Goal: Find specific page/section: Find specific page/section

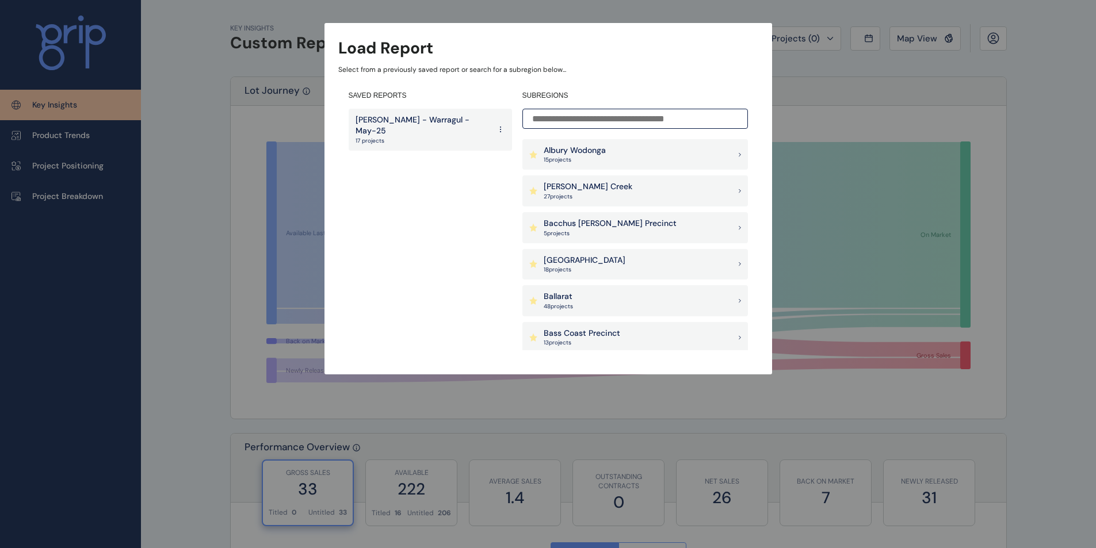
click at [399, 118] on p "[PERSON_NAME] - Warragul - May-25" at bounding box center [423, 126] width 135 height 22
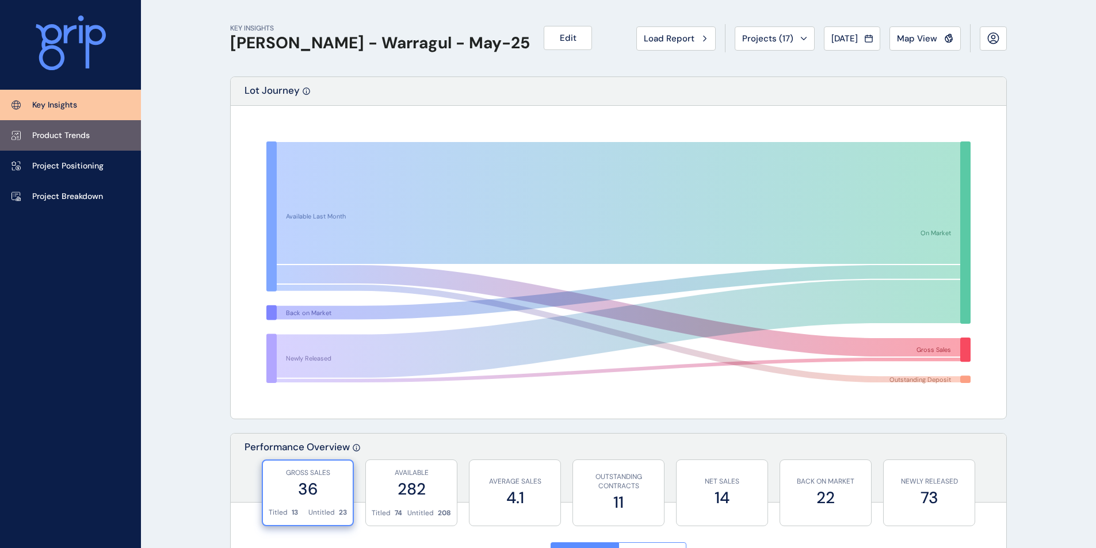
click at [60, 141] on p "Product Trends" at bounding box center [61, 136] width 58 height 12
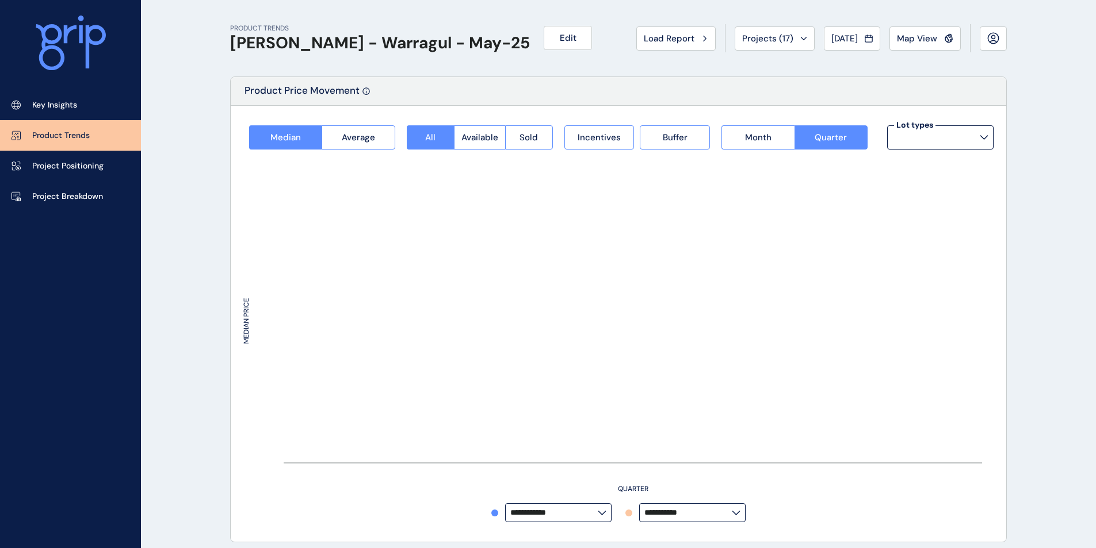
type input "*********"
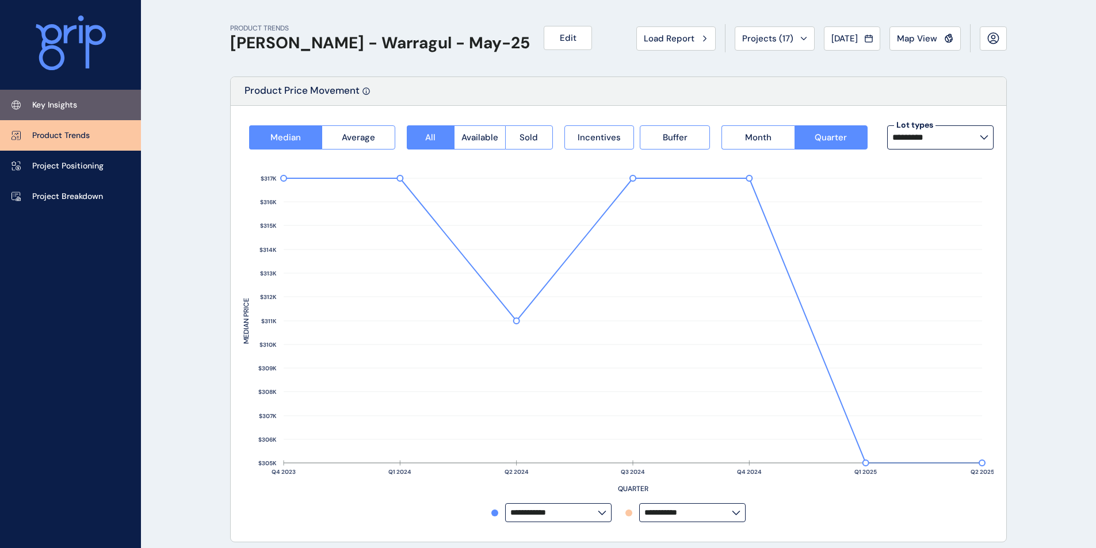
click at [54, 112] on link "Key Insights" at bounding box center [70, 105] width 141 height 30
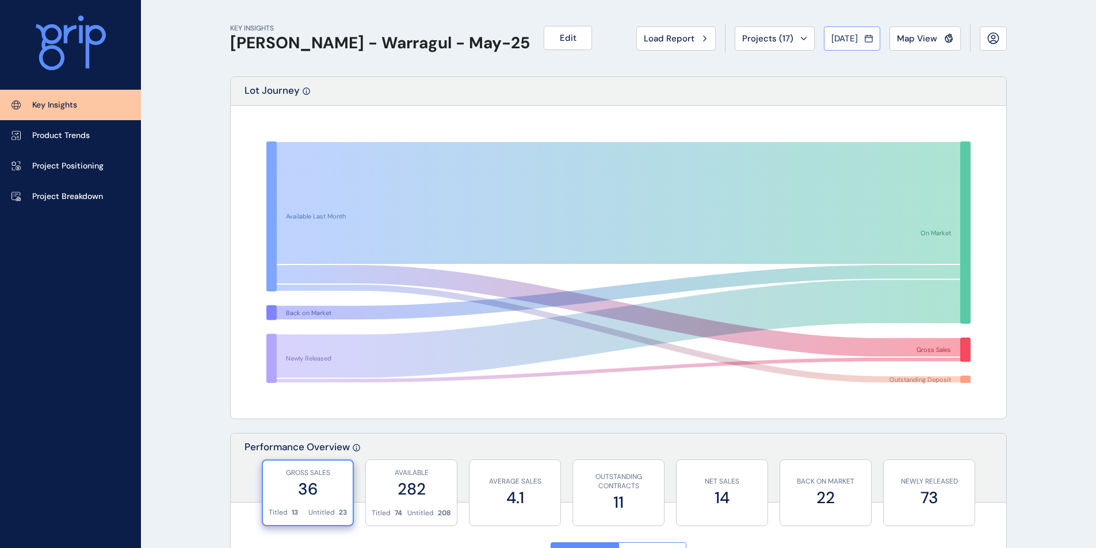
click at [840, 41] on span "[DATE]" at bounding box center [845, 39] width 26 height 12
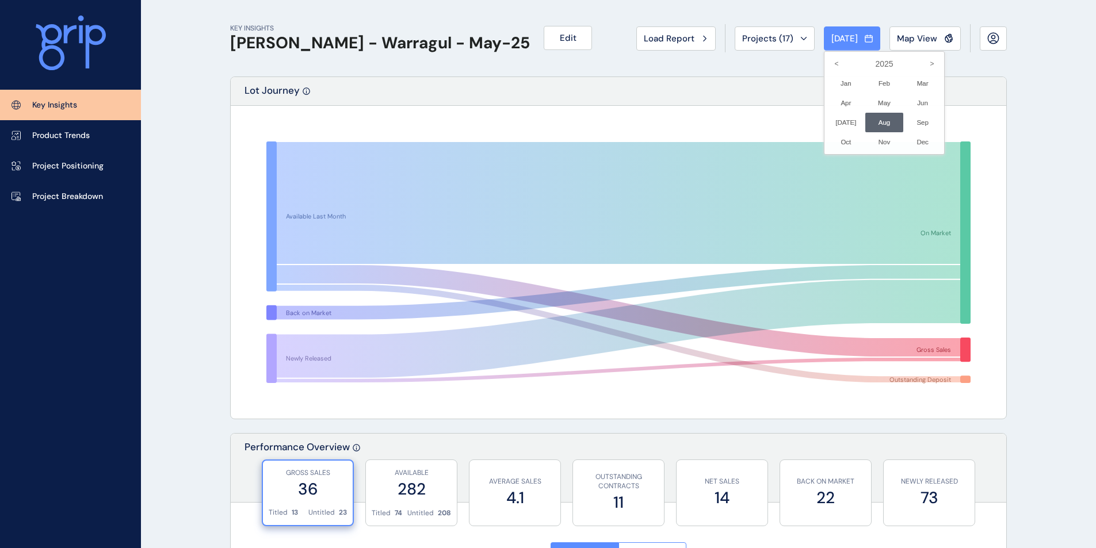
click at [870, 125] on li "Aug No report is available for this period. New months are usually published 5 …" at bounding box center [884, 123] width 39 height 20
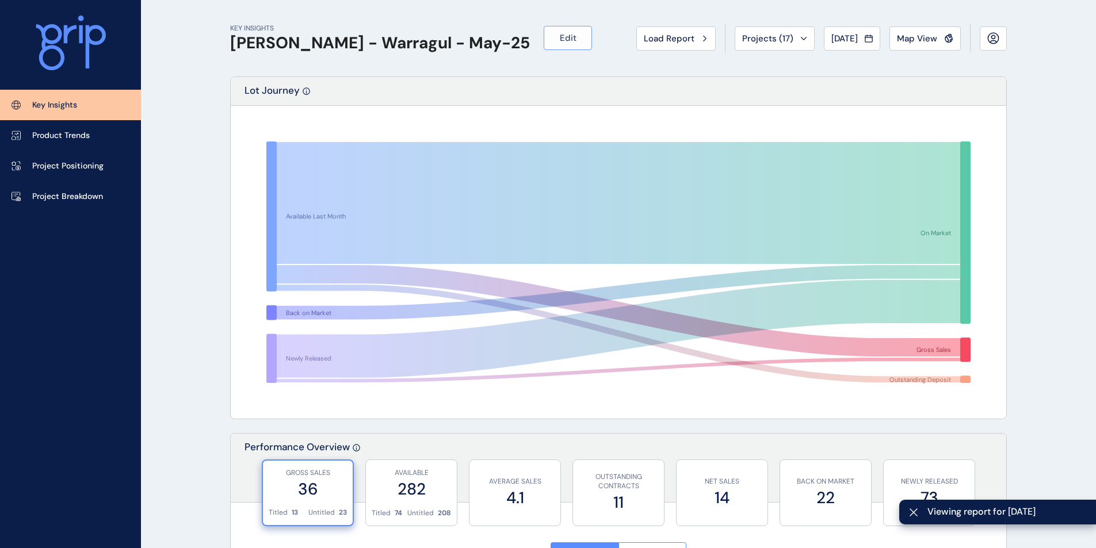
click at [560, 40] on span "Edit" at bounding box center [568, 38] width 17 height 12
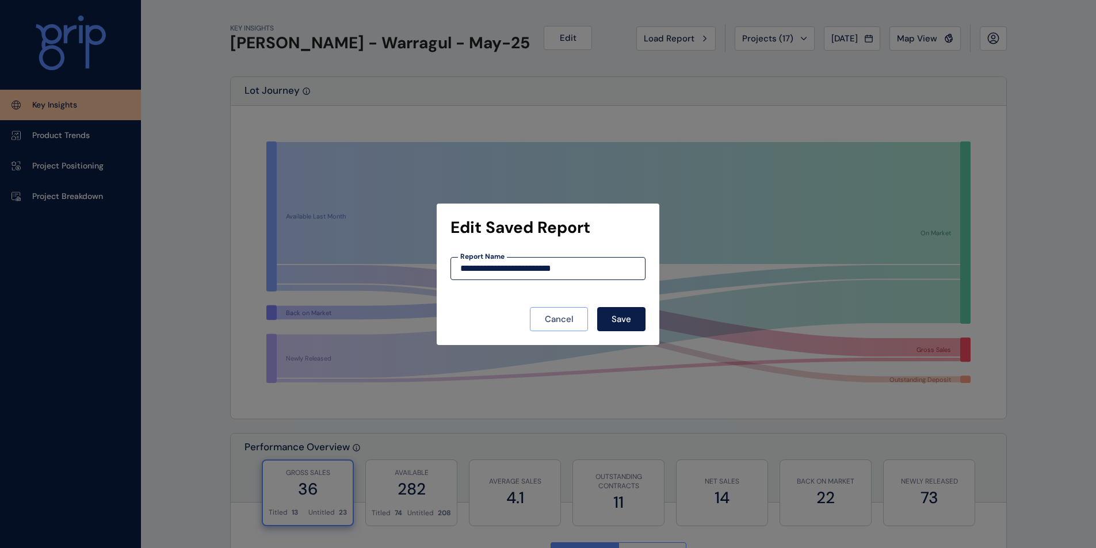
click at [562, 317] on span "Cancel" at bounding box center [559, 320] width 29 height 12
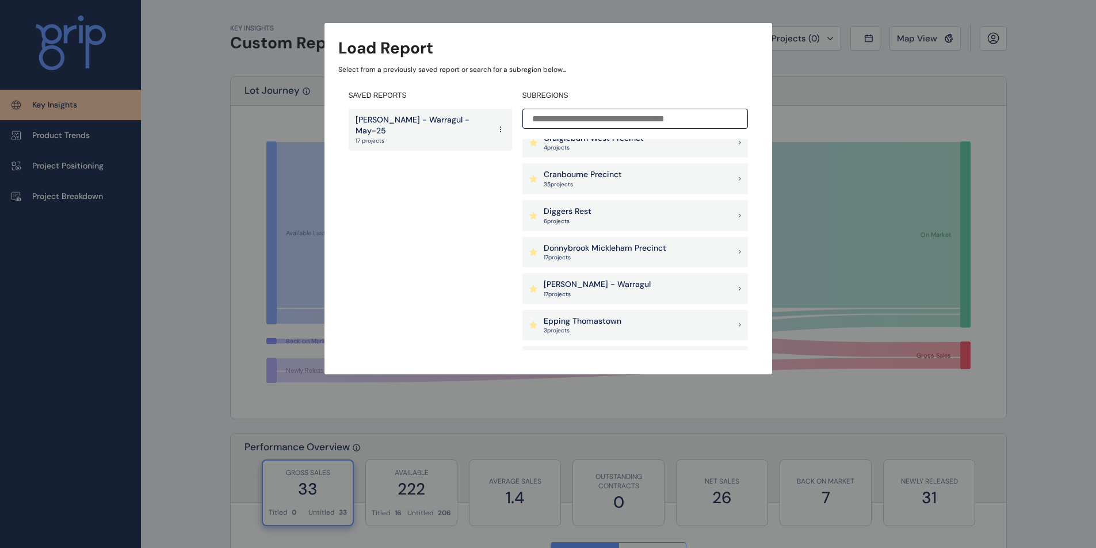
scroll to position [386, 0]
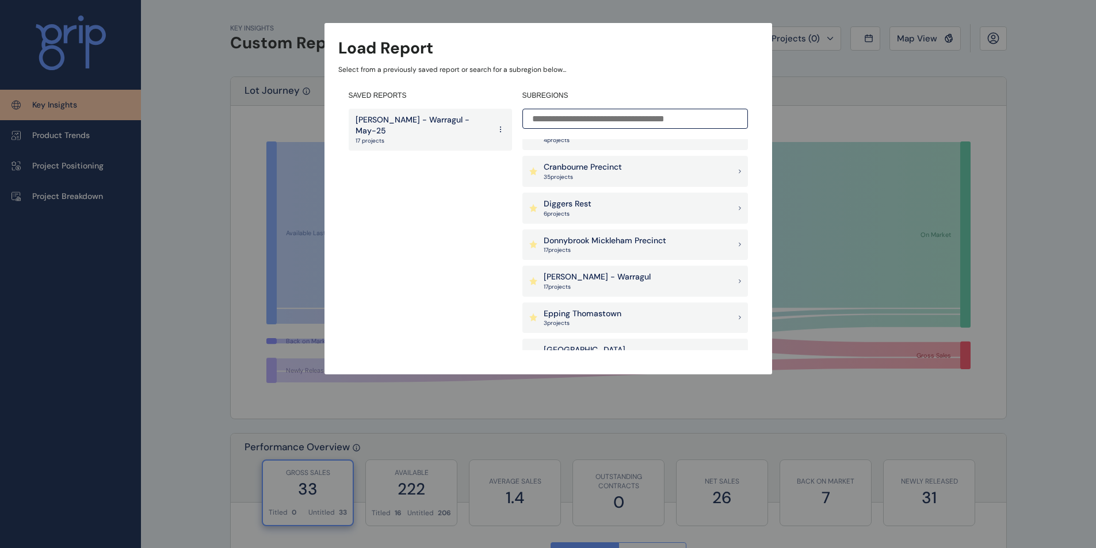
click at [501, 121] on icon at bounding box center [500, 129] width 9 height 21
click at [451, 184] on button "Delete" at bounding box center [468, 181] width 74 height 19
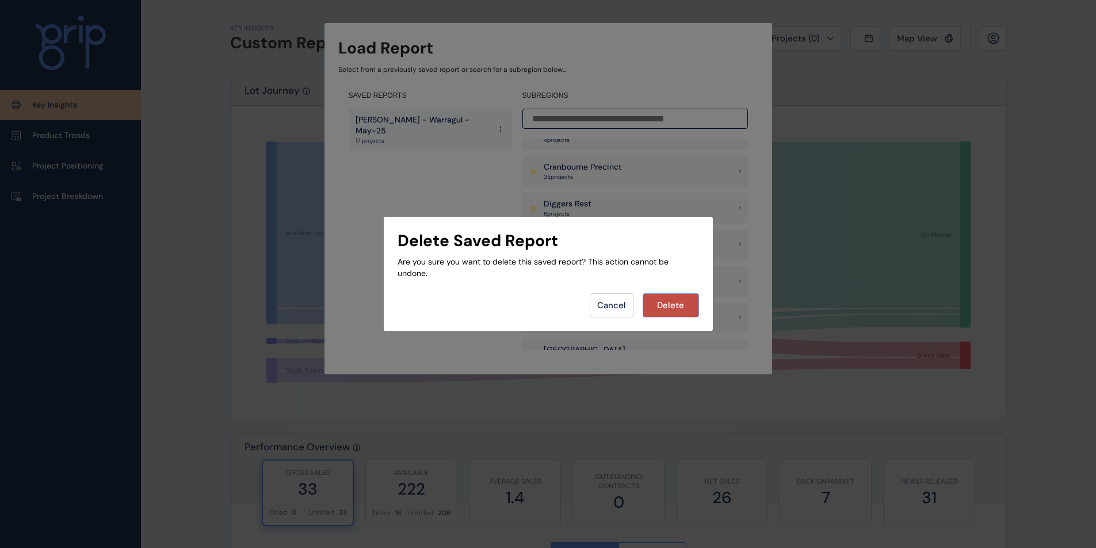
click at [672, 300] on span "Delete" at bounding box center [670, 306] width 27 height 12
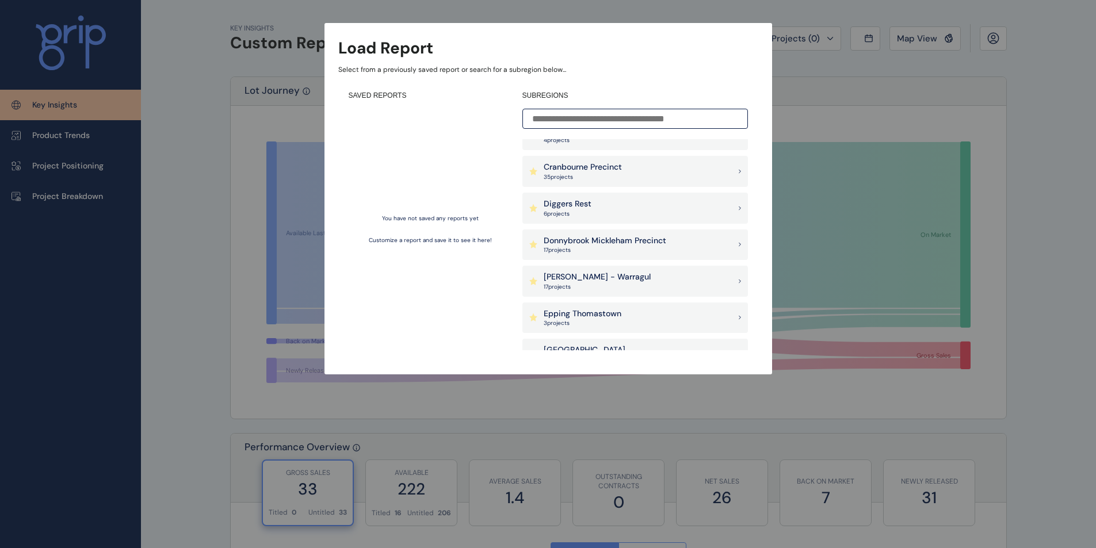
click at [631, 281] on div "Drouin - Warragul 17 project s" at bounding box center [636, 281] width 226 height 31
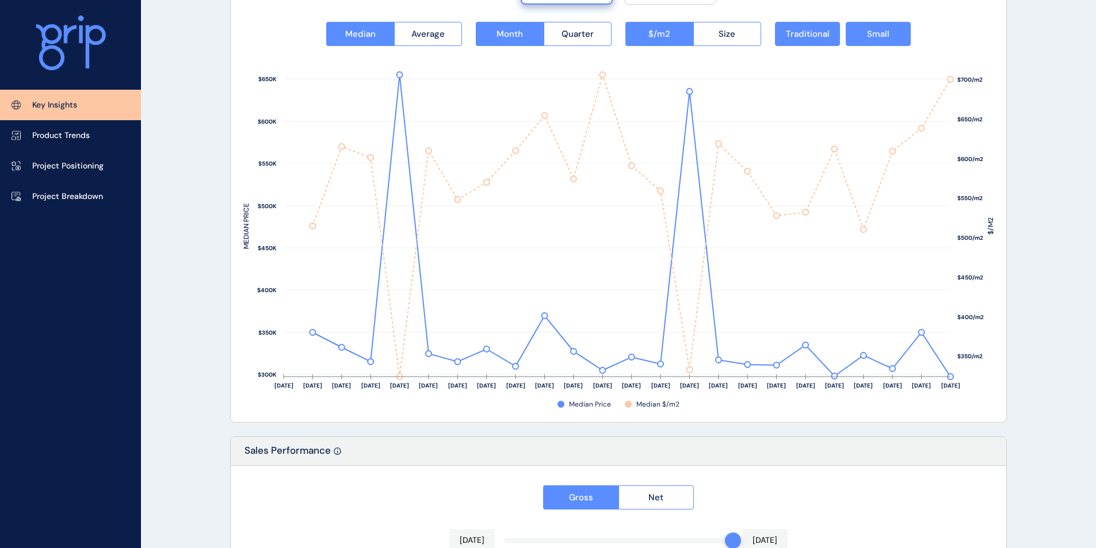
scroll to position [1490, 0]
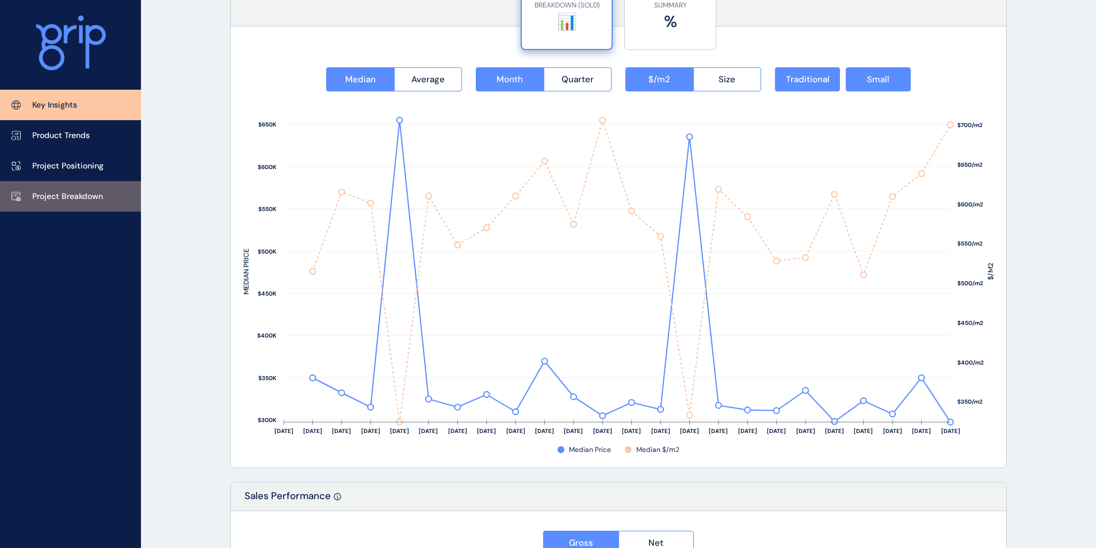
click at [74, 189] on link "Project Breakdown" at bounding box center [70, 196] width 141 height 30
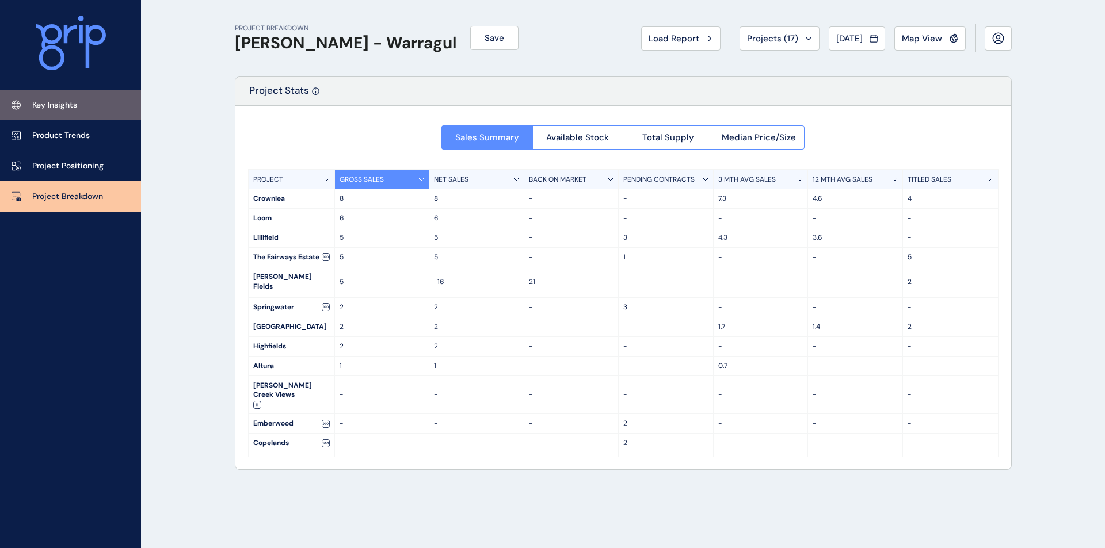
click at [84, 106] on link "Key Insights" at bounding box center [70, 105] width 141 height 30
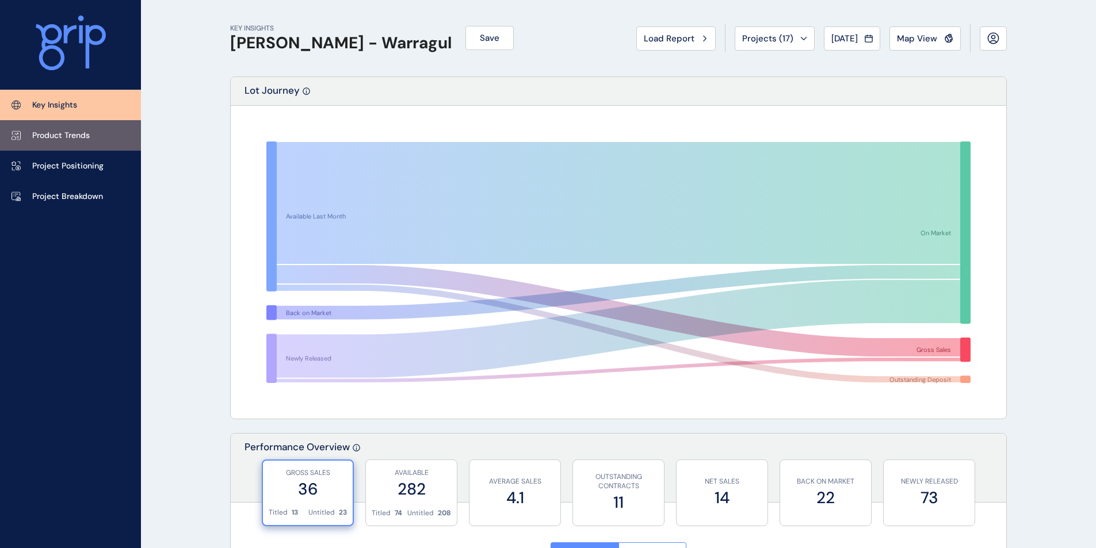
click at [56, 146] on link "Product Trends" at bounding box center [70, 135] width 141 height 30
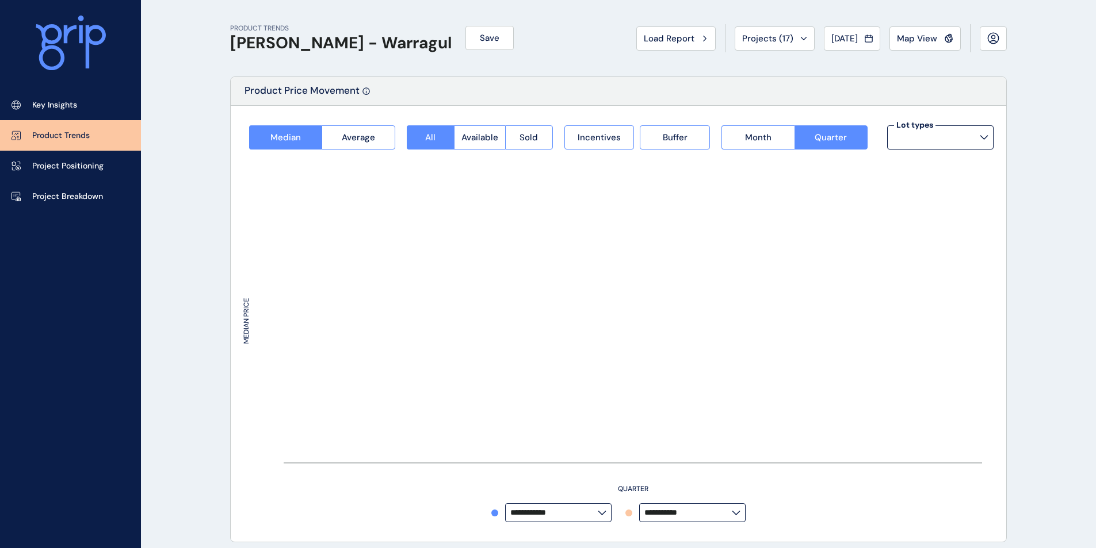
type input "*********"
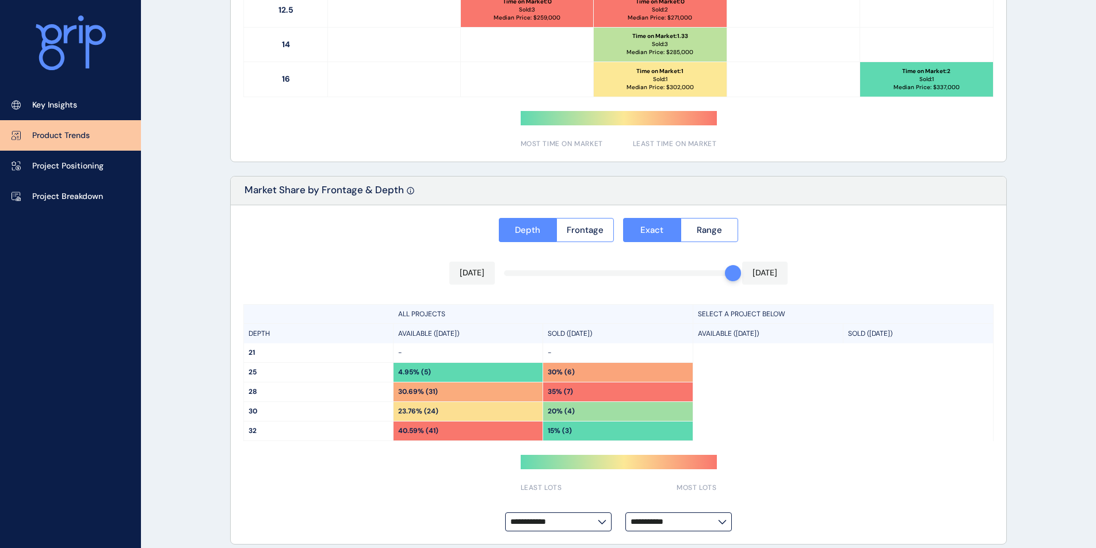
scroll to position [798, 0]
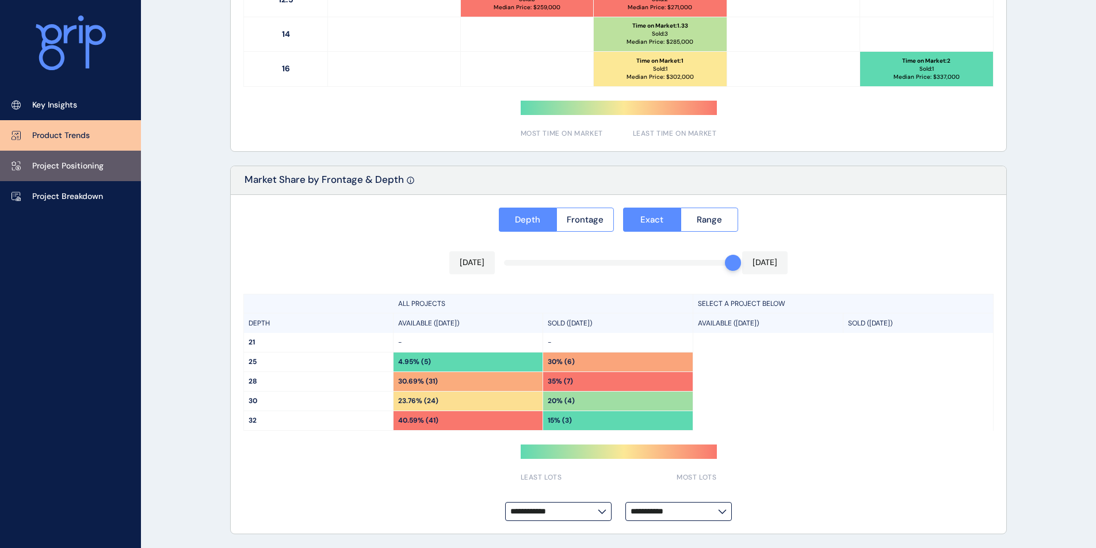
click at [51, 168] on p "Project Positioning" at bounding box center [67, 167] width 71 height 12
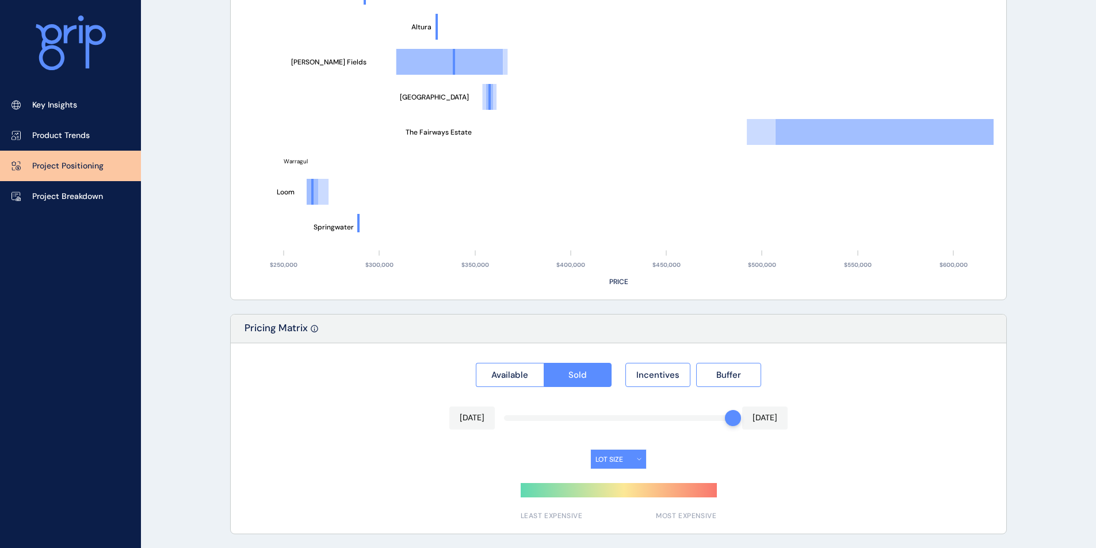
type input "********"
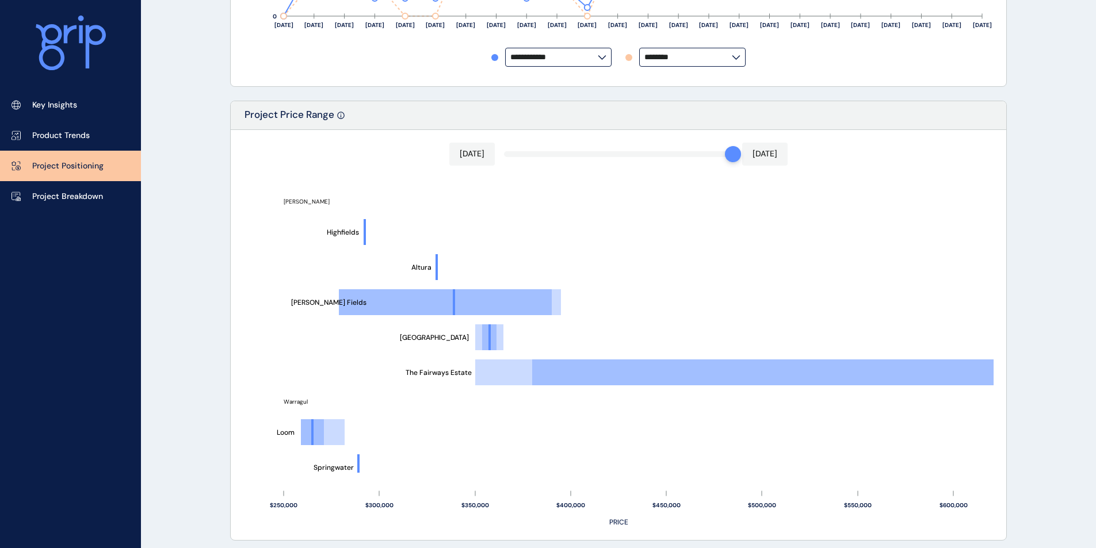
scroll to position [954, 0]
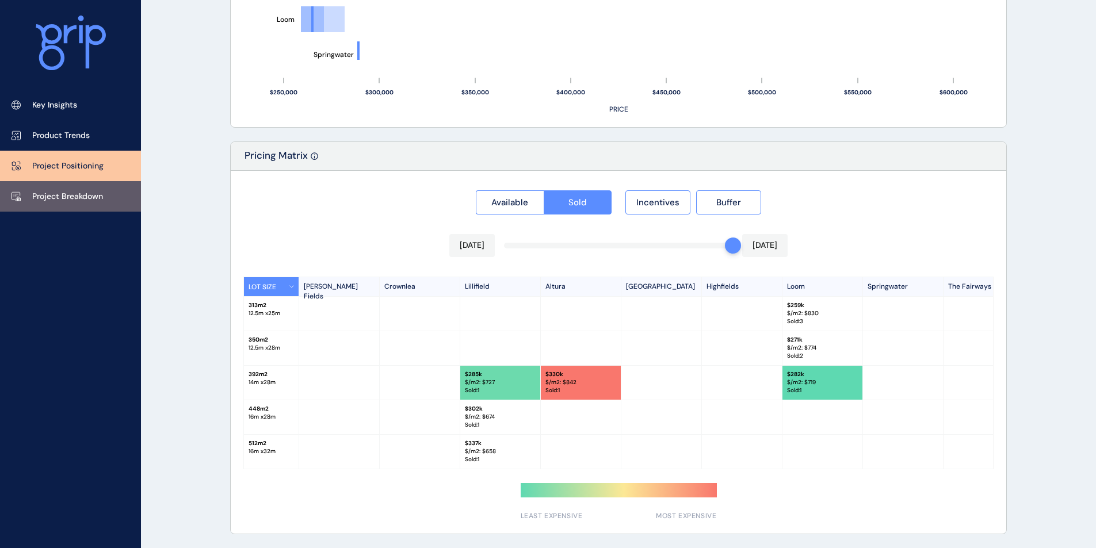
click at [48, 196] on p "Project Breakdown" at bounding box center [67, 197] width 71 height 12
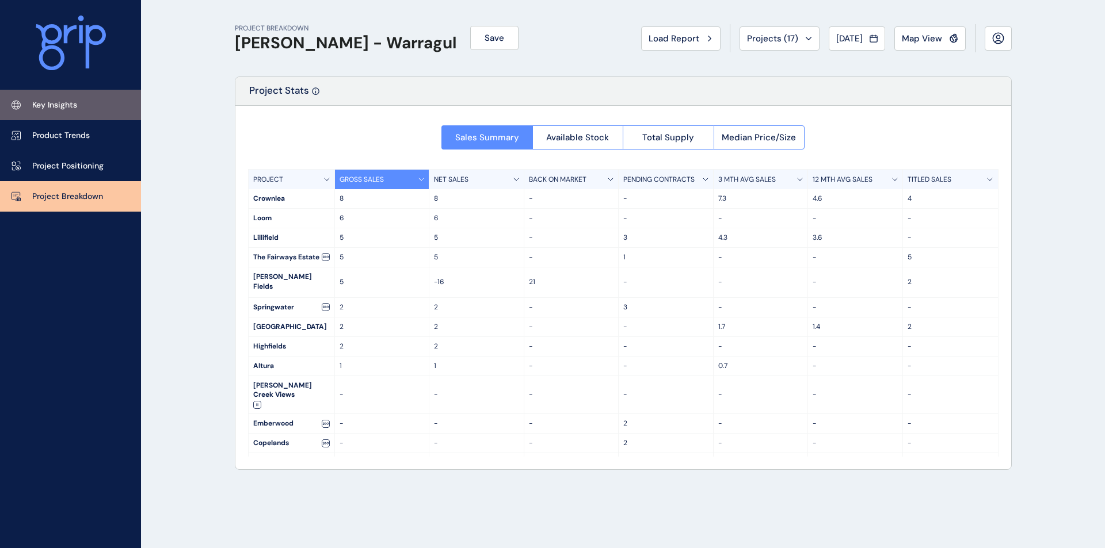
click at [91, 108] on link "Key Insights" at bounding box center [70, 105] width 141 height 30
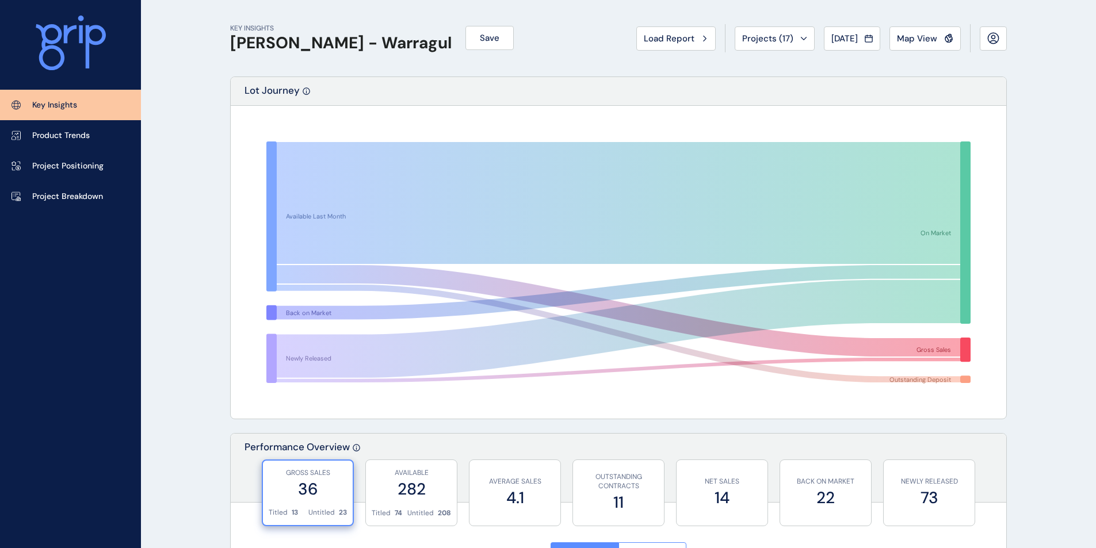
drag, startPoint x: 182, startPoint y: 215, endPoint x: 176, endPoint y: 139, distance: 76.3
click at [82, 142] on link "Product Trends" at bounding box center [70, 135] width 141 height 30
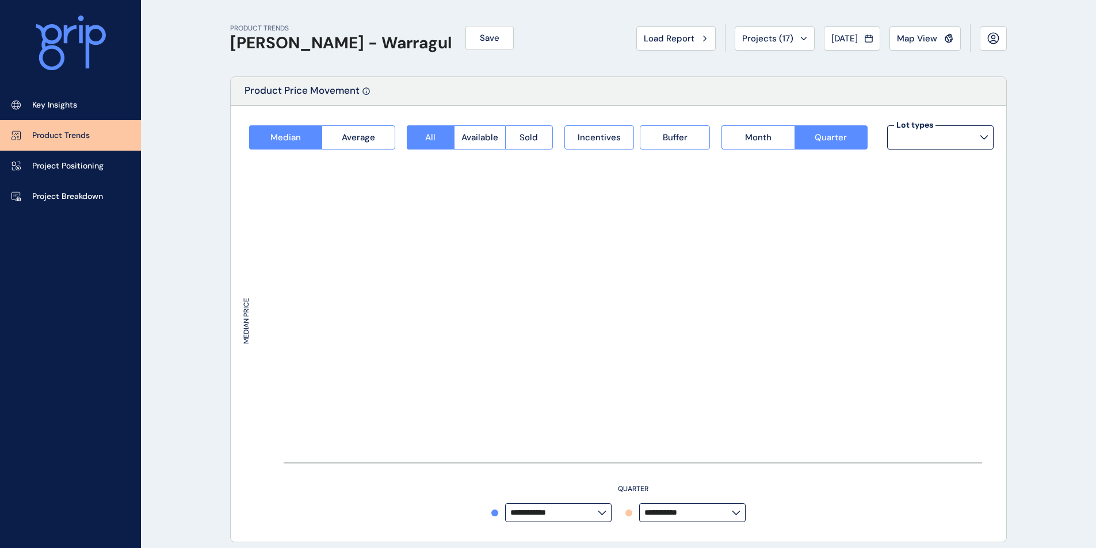
type input "*********"
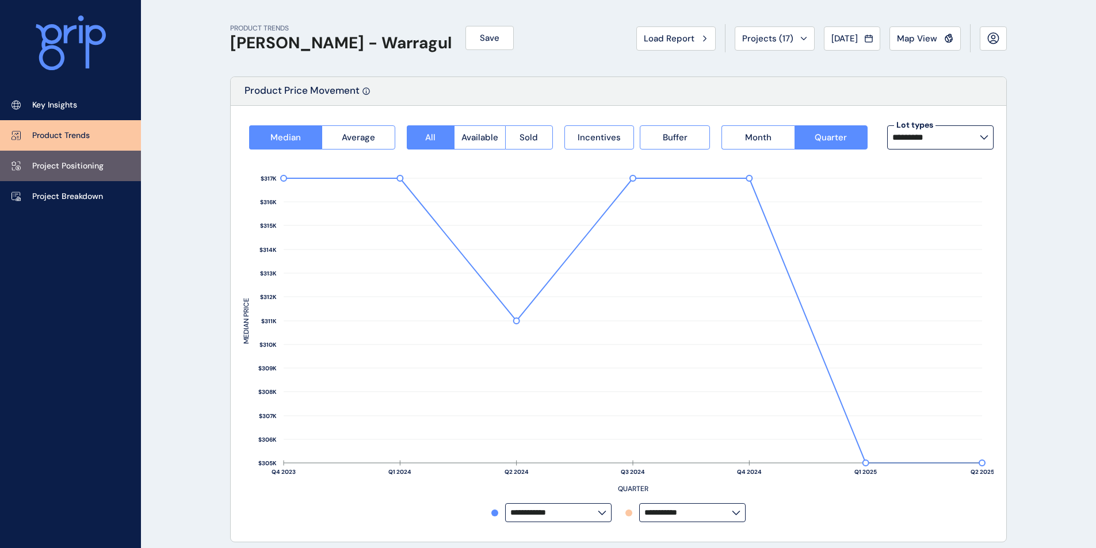
click at [61, 168] on p "Project Positioning" at bounding box center [67, 167] width 71 height 12
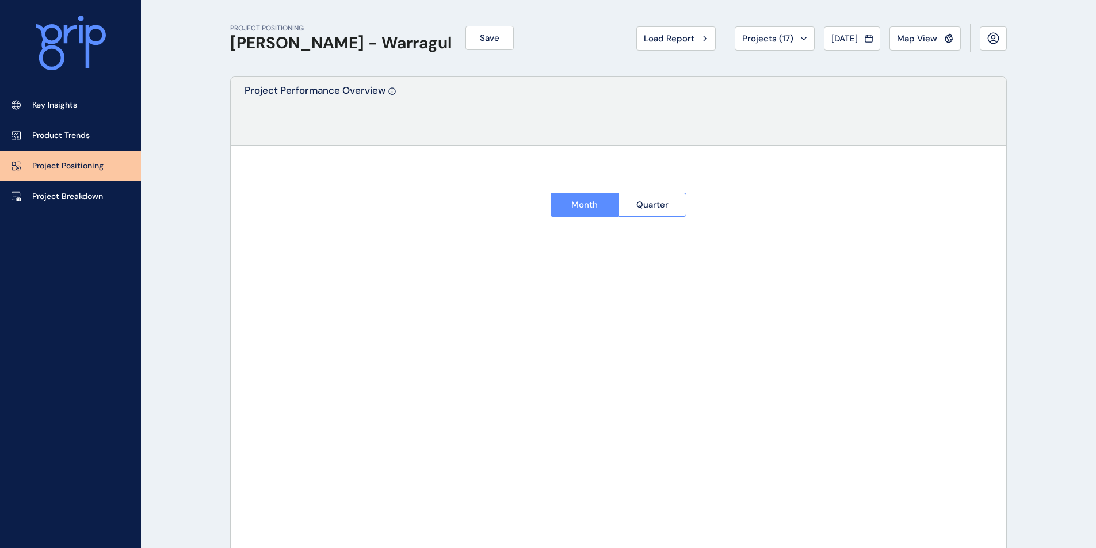
type input "********"
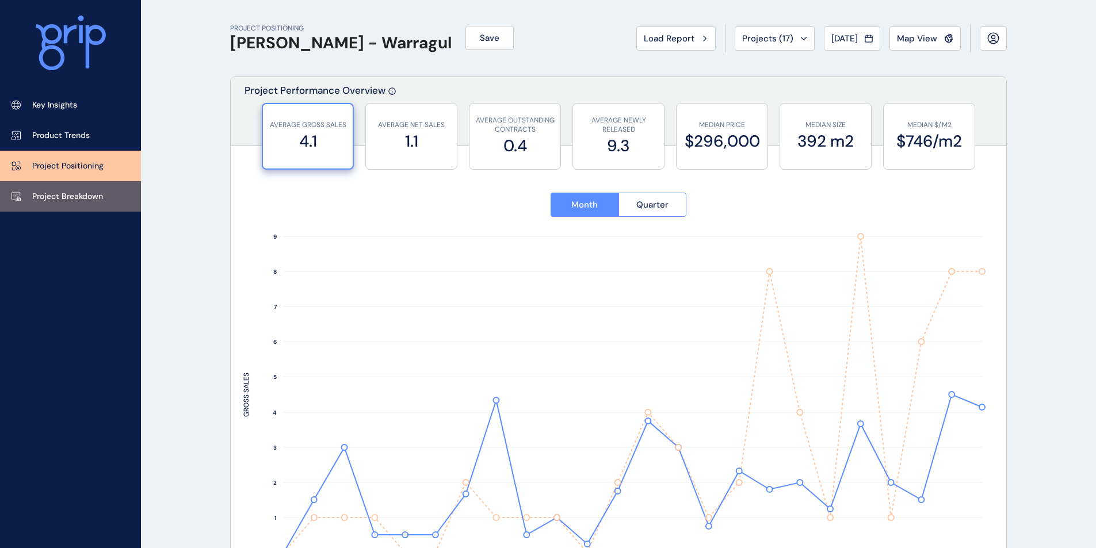
click at [72, 195] on p "Project Breakdown" at bounding box center [67, 197] width 71 height 12
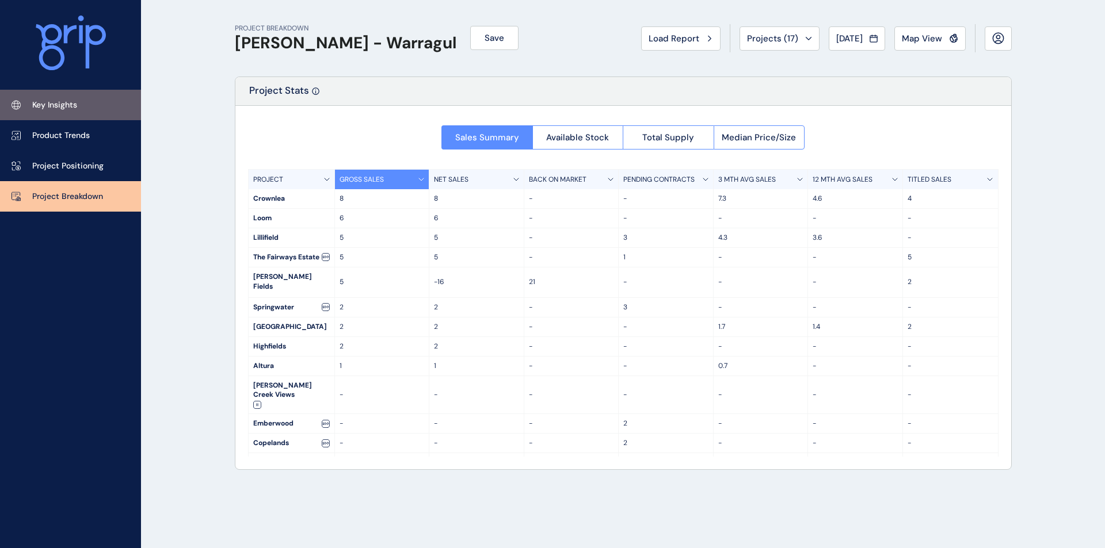
click at [63, 113] on link "Key Insights" at bounding box center [70, 105] width 141 height 30
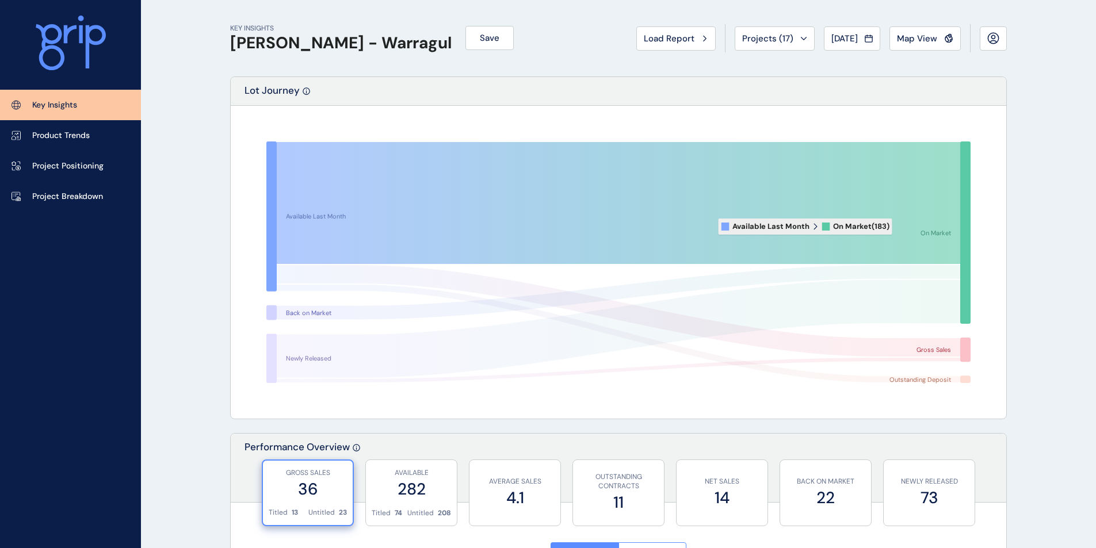
click at [901, 227] on icon at bounding box center [619, 203] width 684 height 122
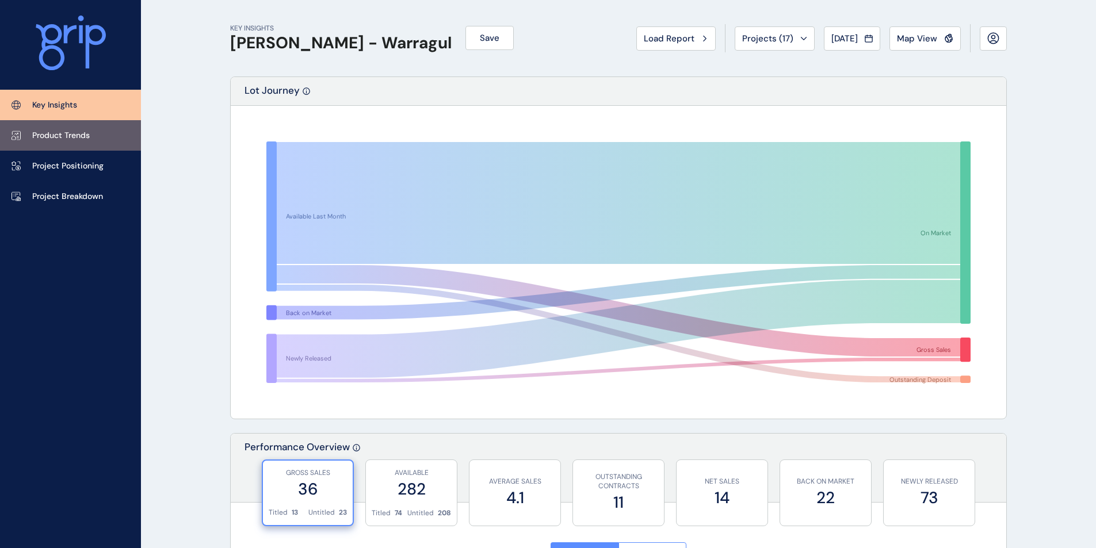
click at [68, 136] on p "Product Trends" at bounding box center [61, 136] width 58 height 12
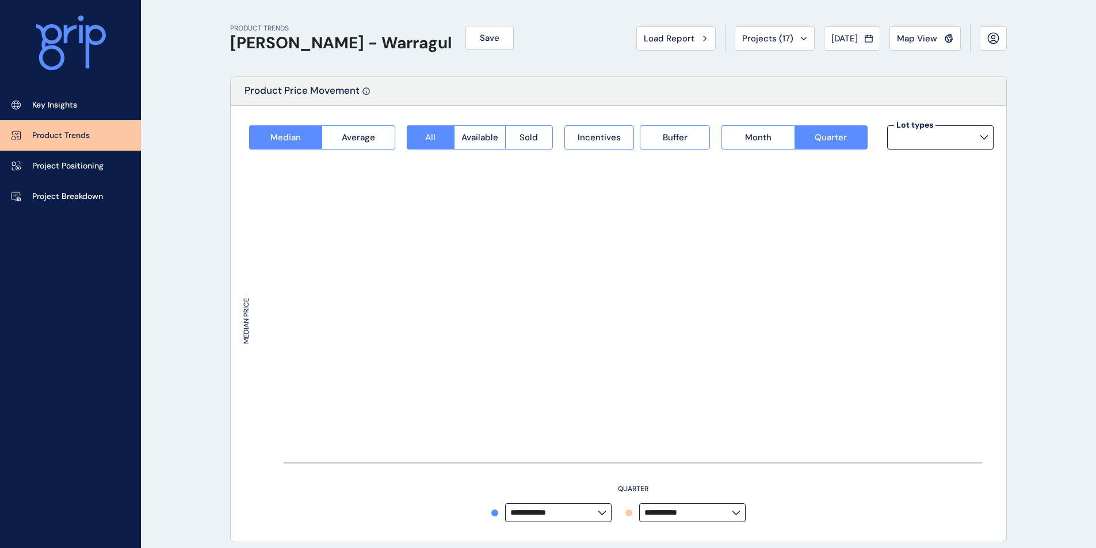
type input "*********"
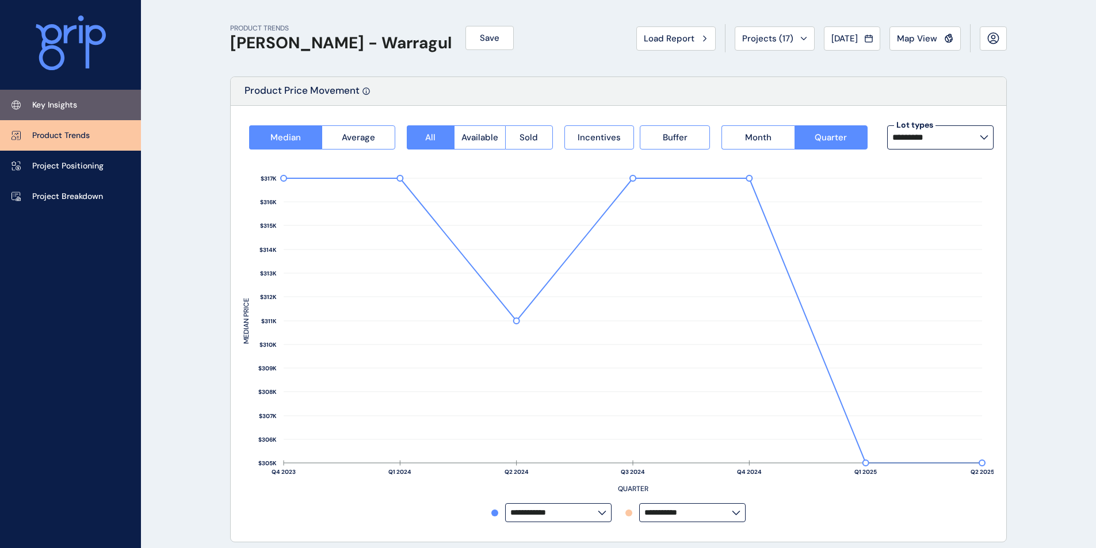
click at [60, 109] on p "Key Insights" at bounding box center [54, 106] width 45 height 12
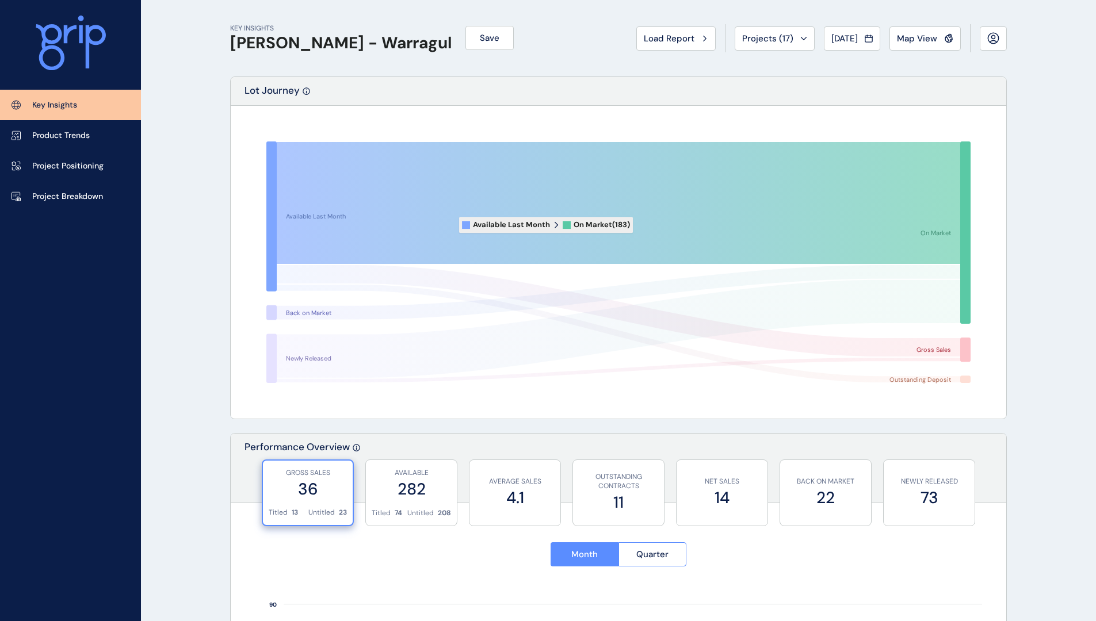
click at [631, 203] on icon at bounding box center [619, 203] width 684 height 122
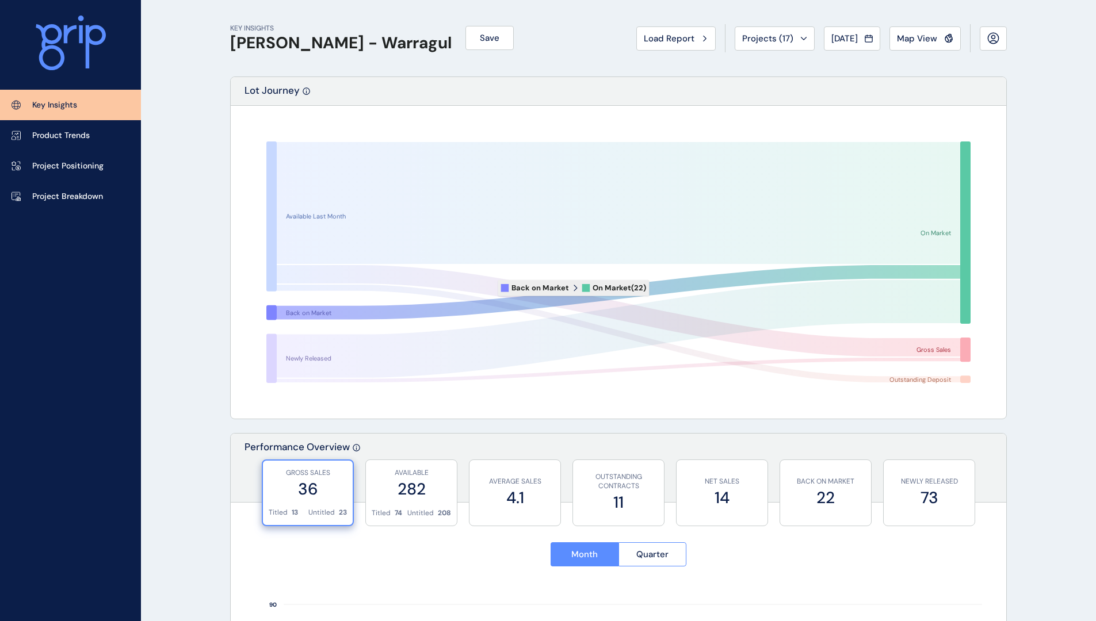
click at [659, 292] on icon at bounding box center [619, 292] width 684 height 55
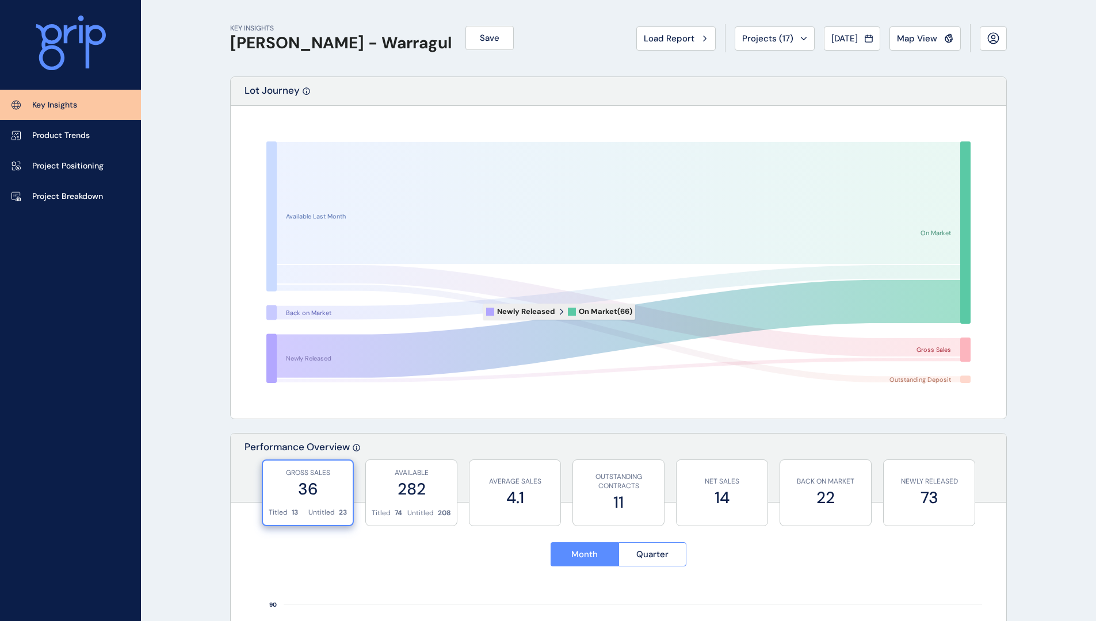
click at [642, 315] on icon at bounding box center [619, 329] width 684 height 98
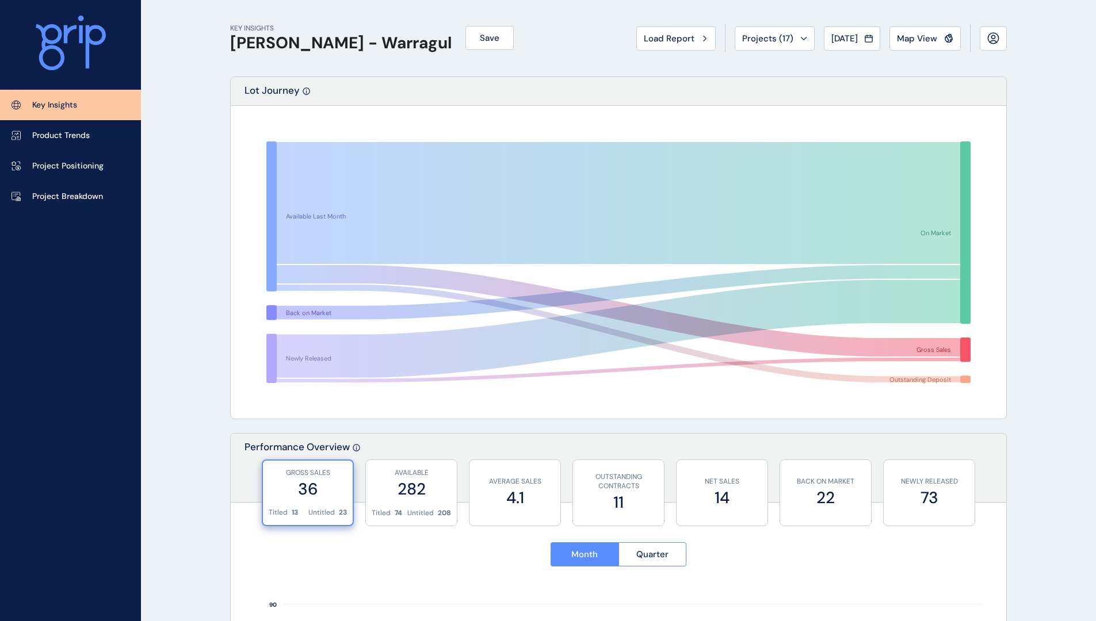
click at [652, 356] on rect at bounding box center [618, 263] width 750 height 288
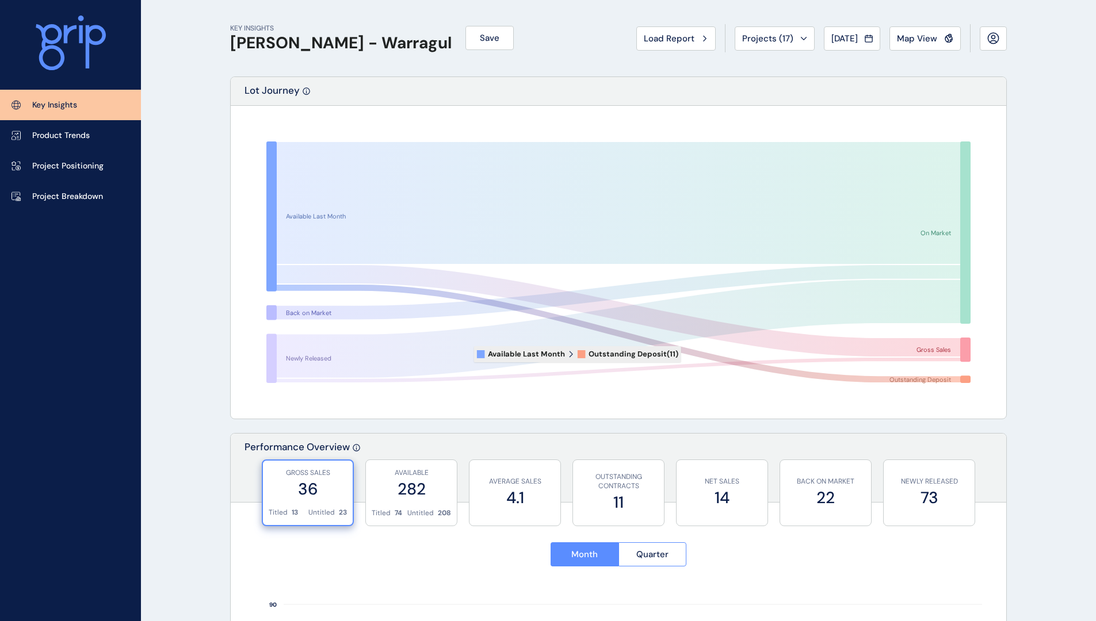
click at [688, 354] on icon at bounding box center [619, 334] width 684 height 98
